Goal: Information Seeking & Learning: Learn about a topic

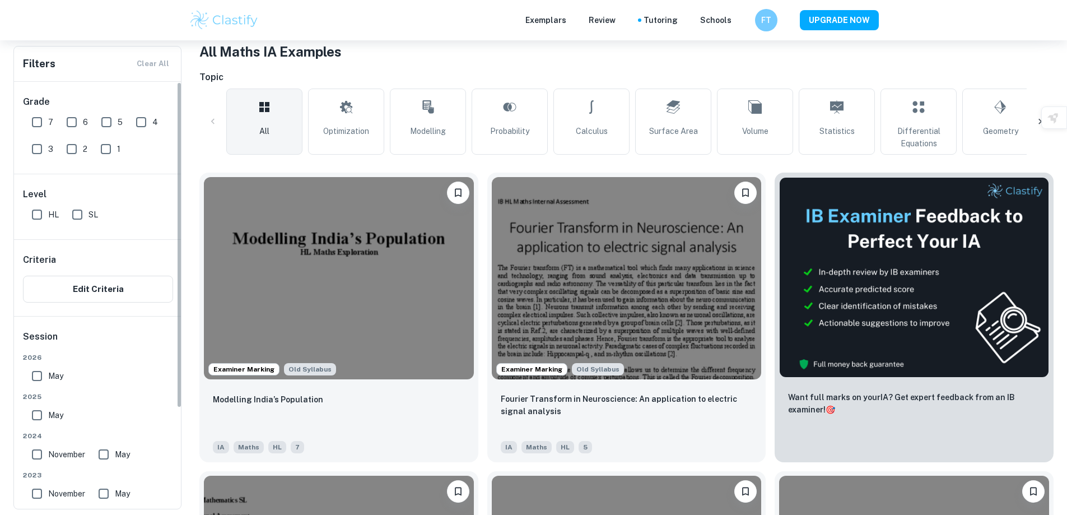
scroll to position [224, 0]
click at [38, 212] on input "HL" at bounding box center [37, 214] width 22 height 22
checkbox input "true"
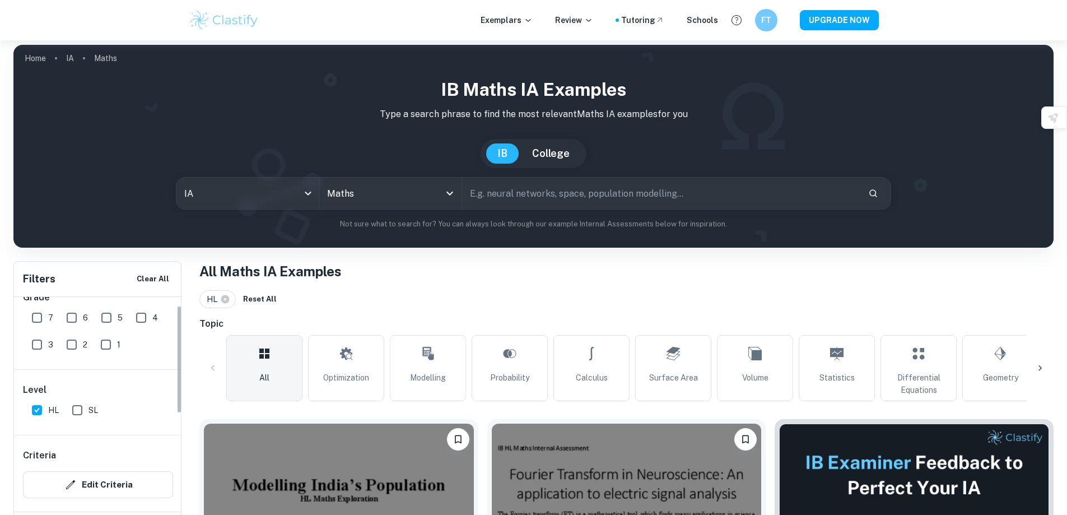
scroll to position [0, 0]
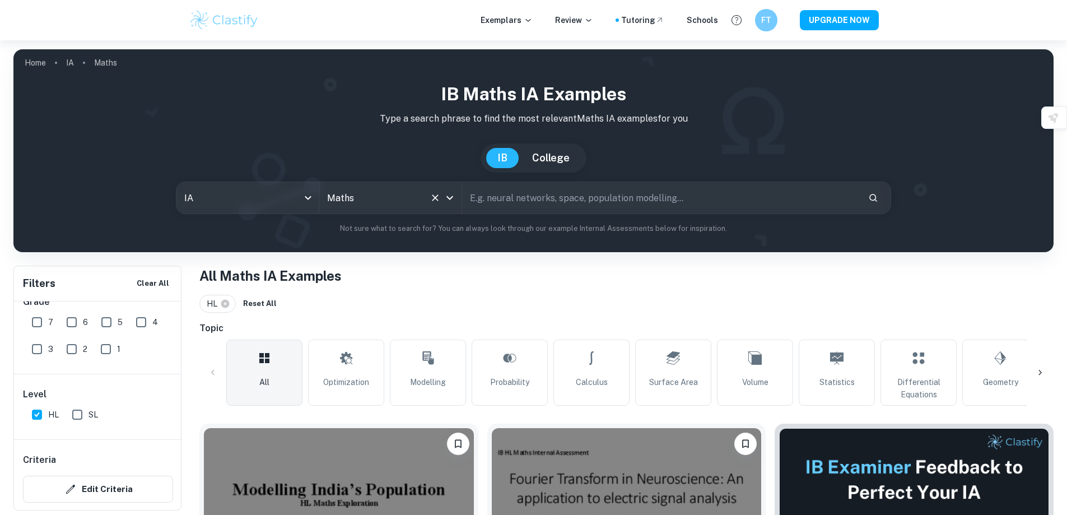
click at [376, 202] on input "Maths" at bounding box center [374, 197] width 101 height 21
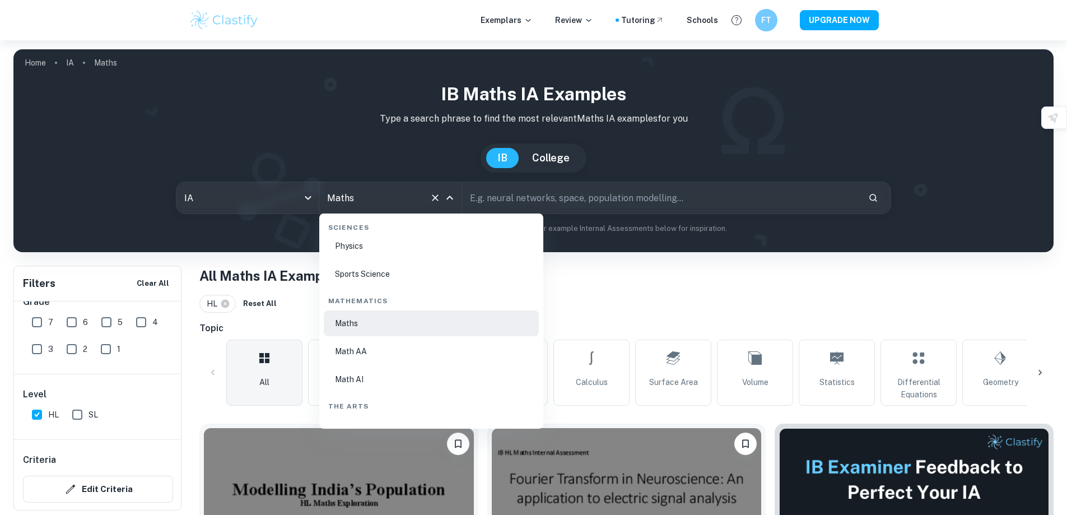
scroll to position [1889, 0]
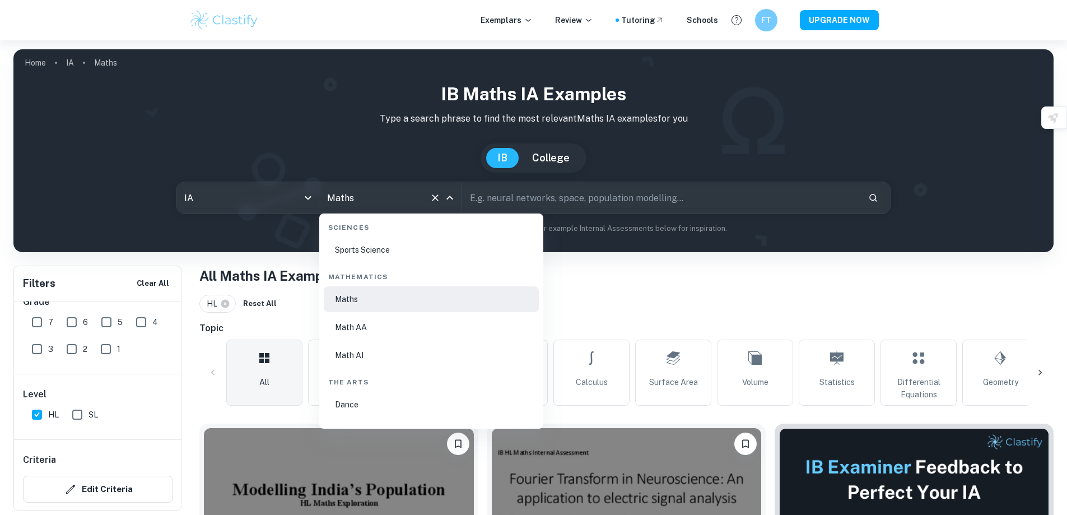
click at [402, 322] on li "Math AA" at bounding box center [431, 327] width 215 height 26
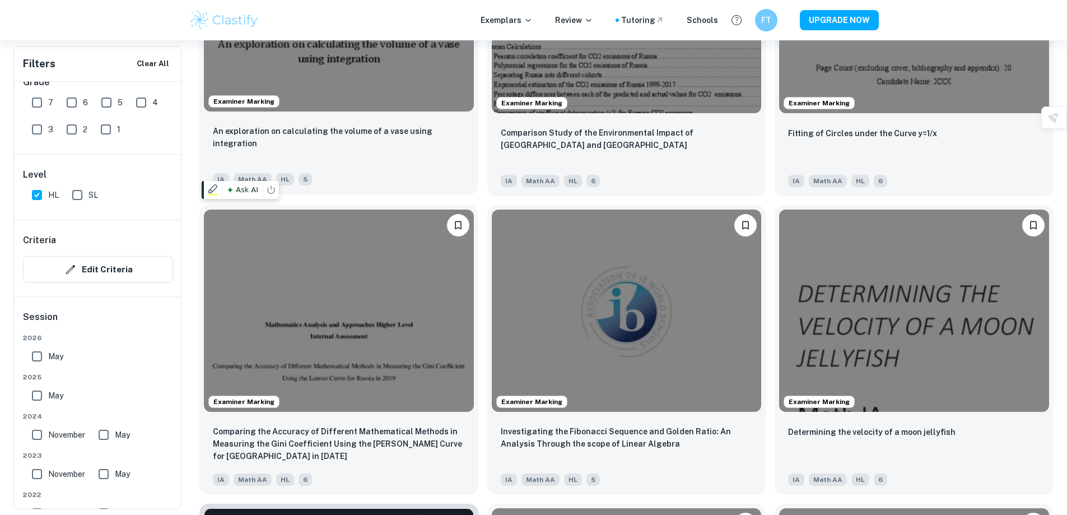
scroll to position [1737, 0]
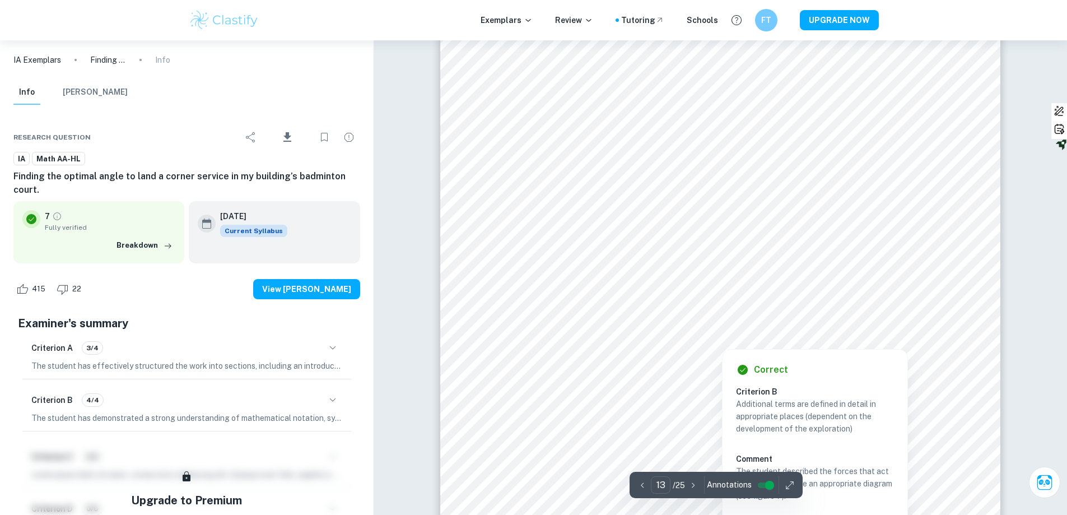
scroll to position [9956, 0]
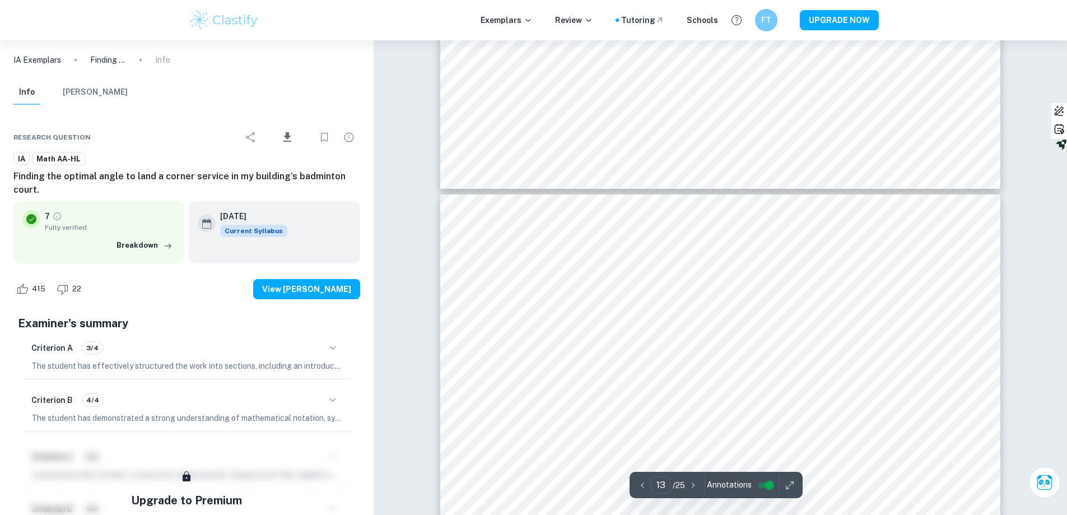
type input "12"
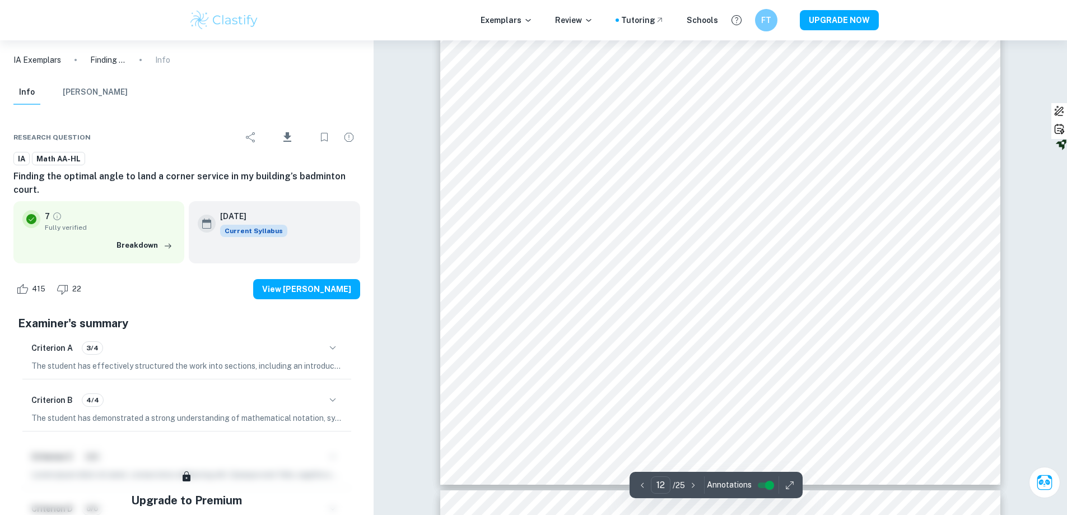
scroll to position [9396, 0]
